Goal: Task Accomplishment & Management: Use online tool/utility

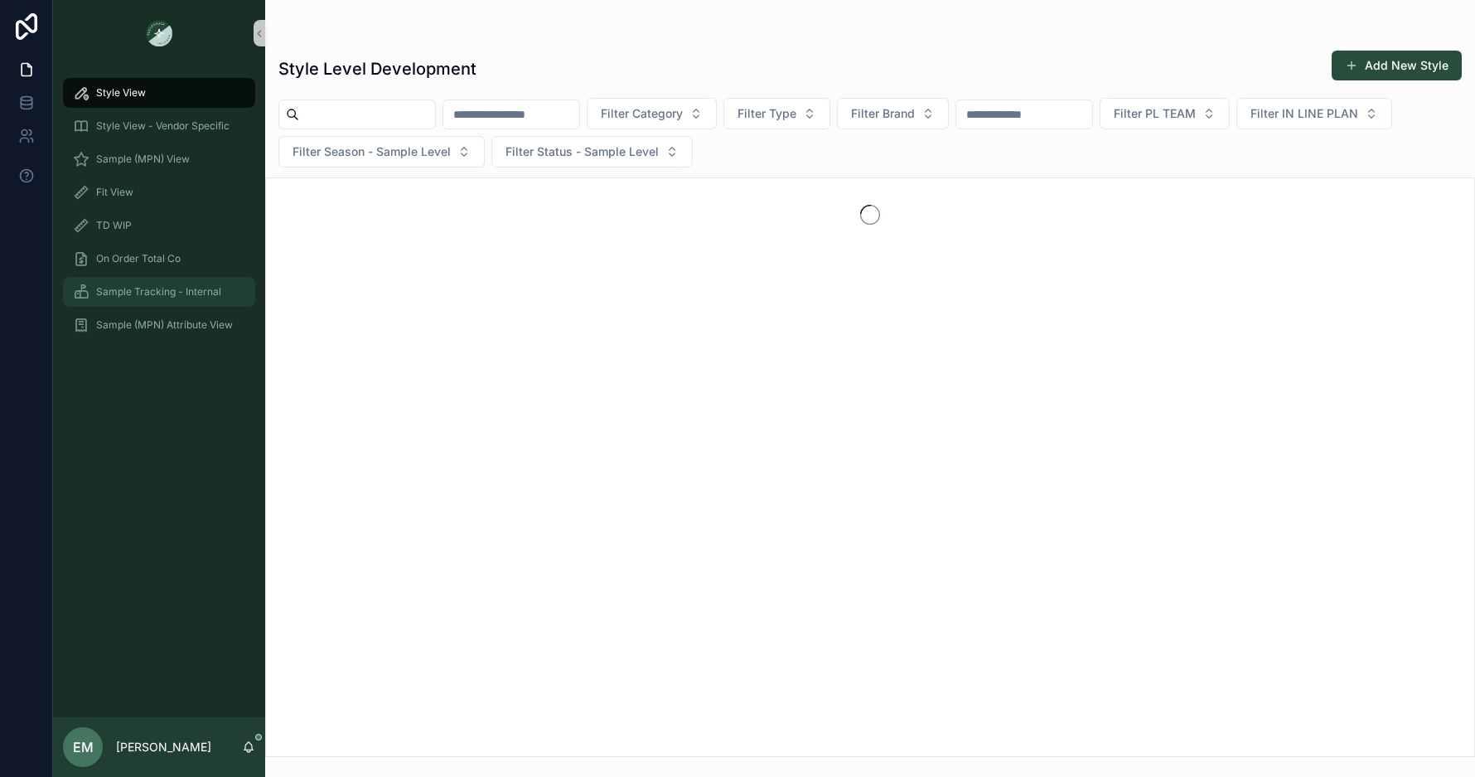
click at [186, 282] on div "Sample Tracking - Internal" at bounding box center [159, 292] width 172 height 27
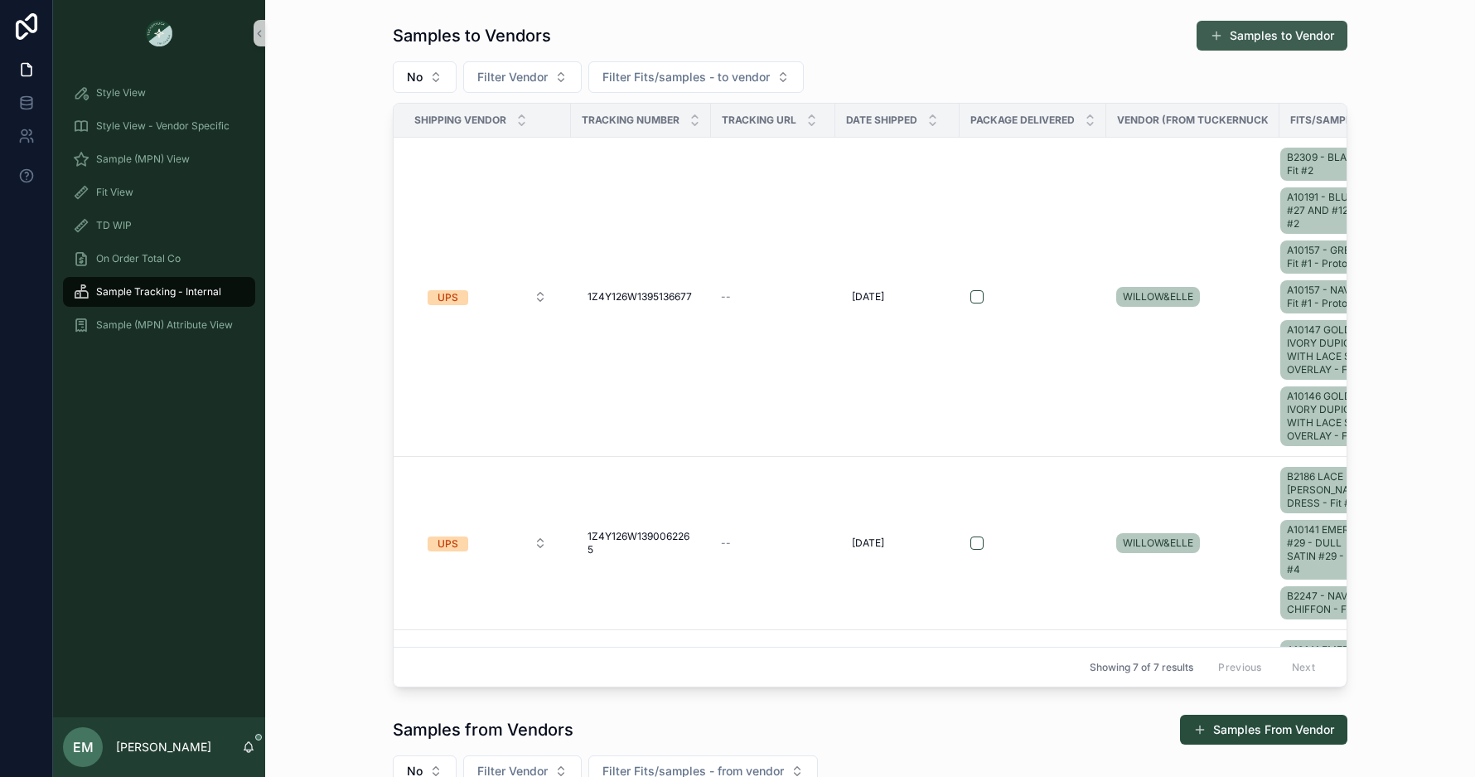
click at [1257, 37] on button "Samples to Vendor" at bounding box center [1272, 36] width 151 height 30
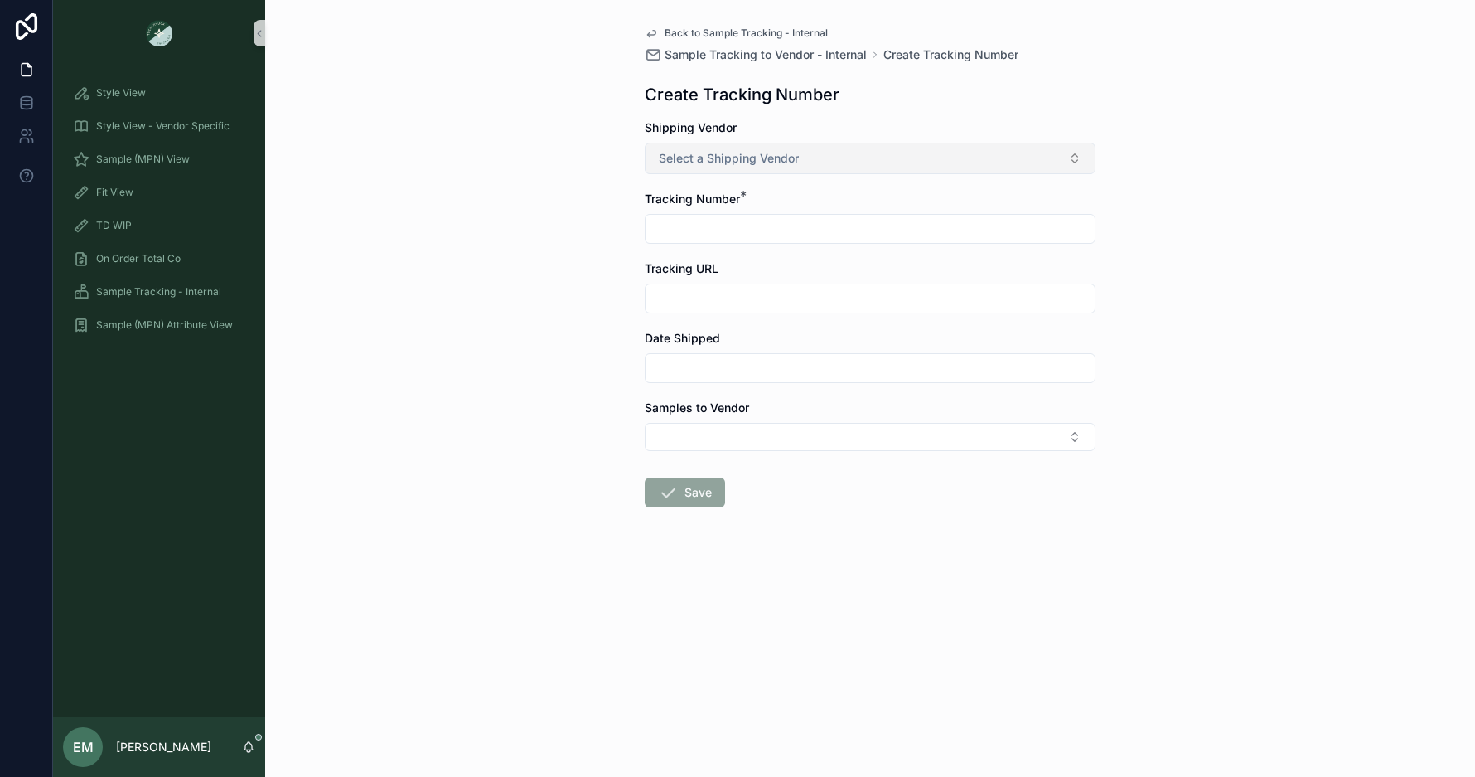
click at [791, 157] on span "Select a Shipping Vendor" at bounding box center [729, 158] width 140 height 17
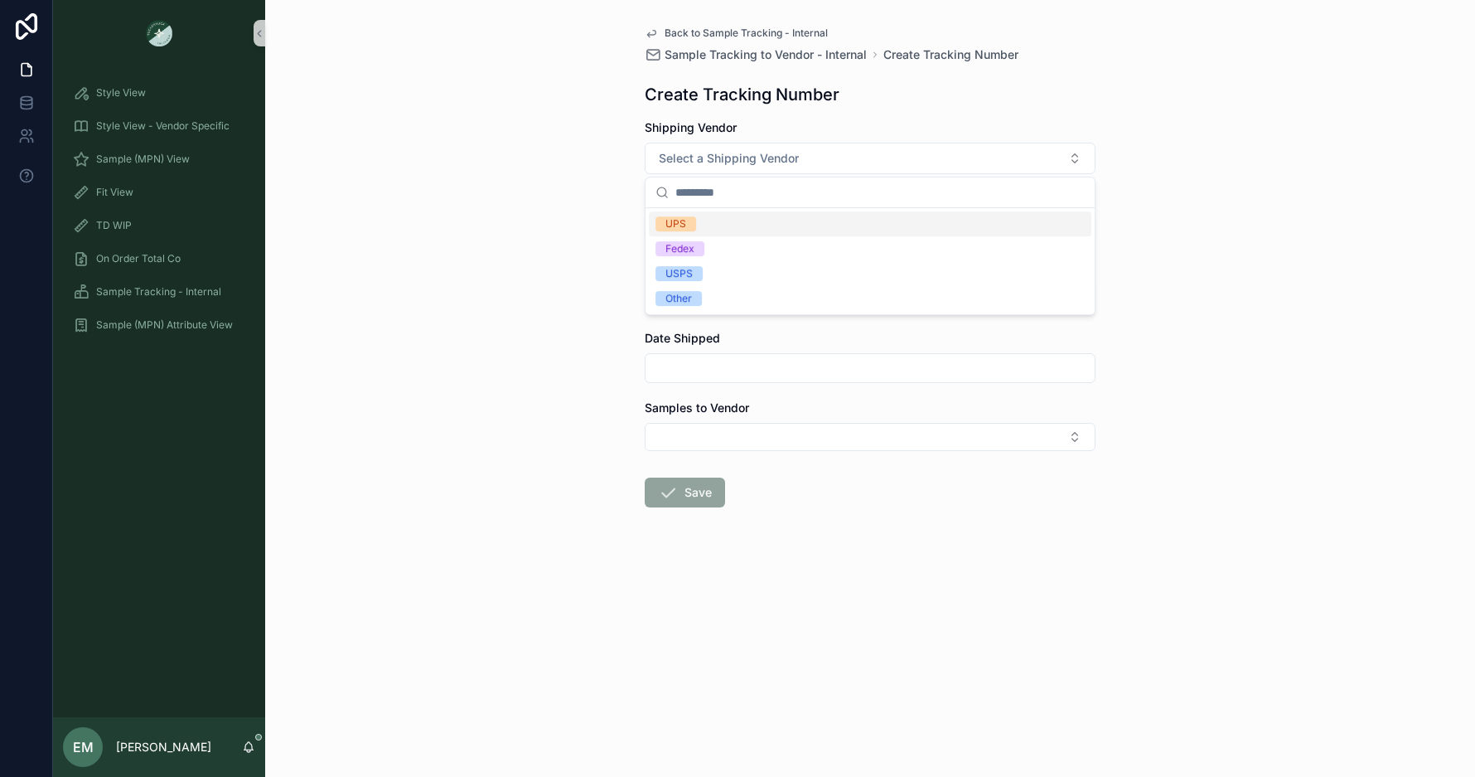
click at [516, 198] on div "Back to Sample Tracking - Internal Sample Tracking to Vendor - Internal Create …" at bounding box center [870, 388] width 1210 height 777
